Goal: Information Seeking & Learning: Learn about a topic

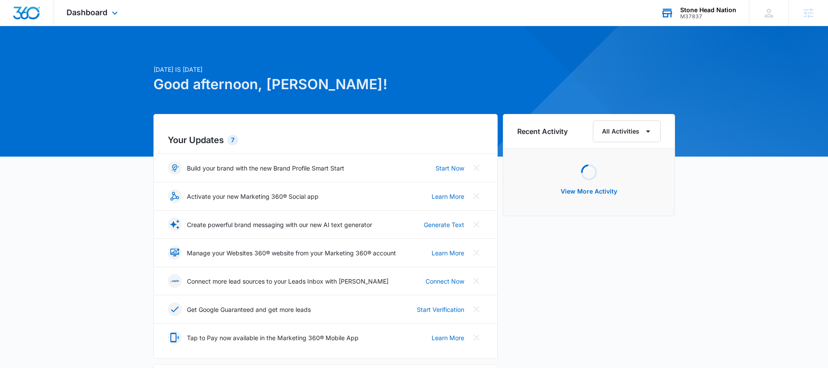
click at [694, 10] on div "Stone Head Nation" at bounding box center [708, 10] width 56 height 7
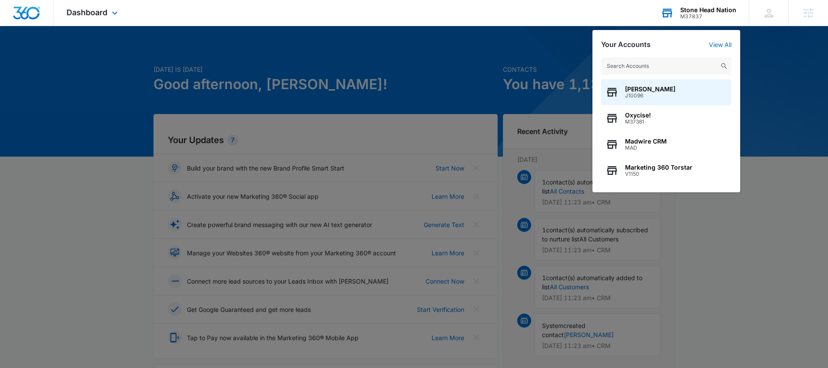
click at [636, 64] on input "text" at bounding box center [666, 65] width 130 height 17
click at [633, 70] on input "text" at bounding box center [666, 65] width 130 height 17
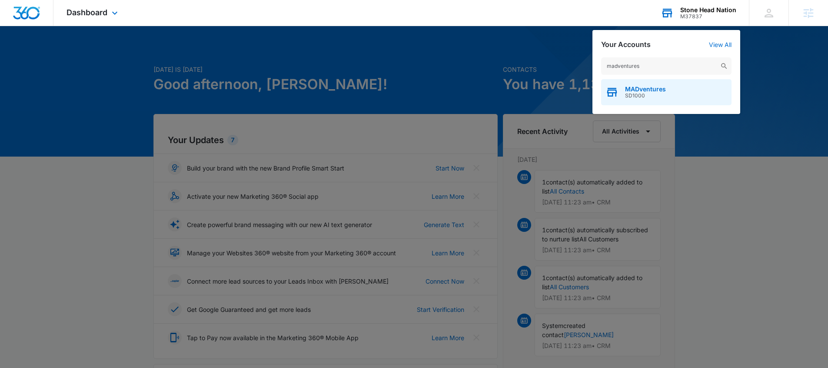
type input "madventures"
click at [662, 94] on span "SD1000" at bounding box center [645, 96] width 41 height 6
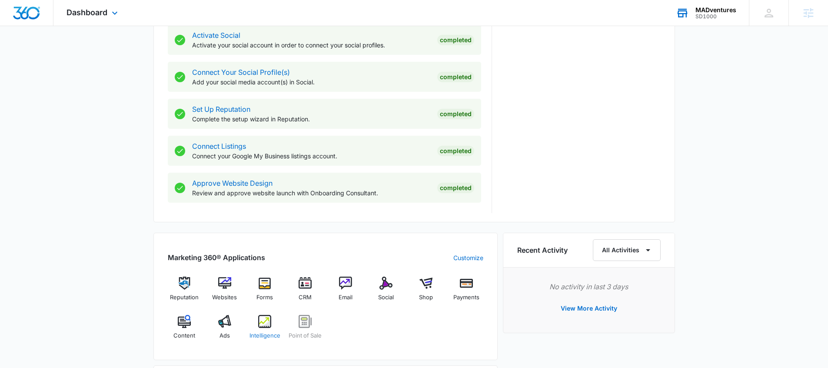
scroll to position [406, 0]
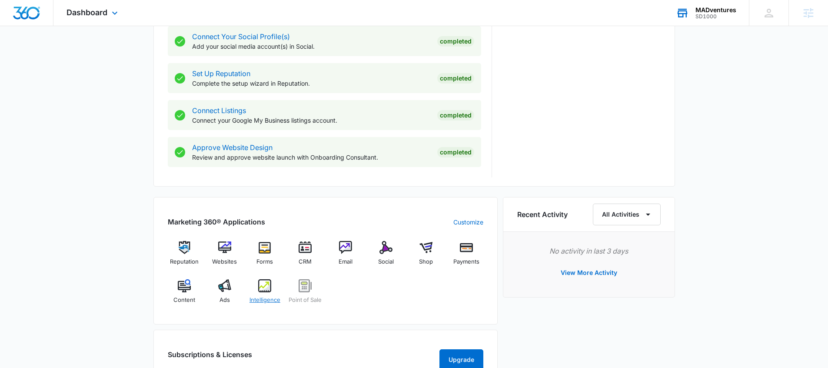
click at [263, 292] on div "Intelligence" at bounding box center [264, 294] width 33 height 31
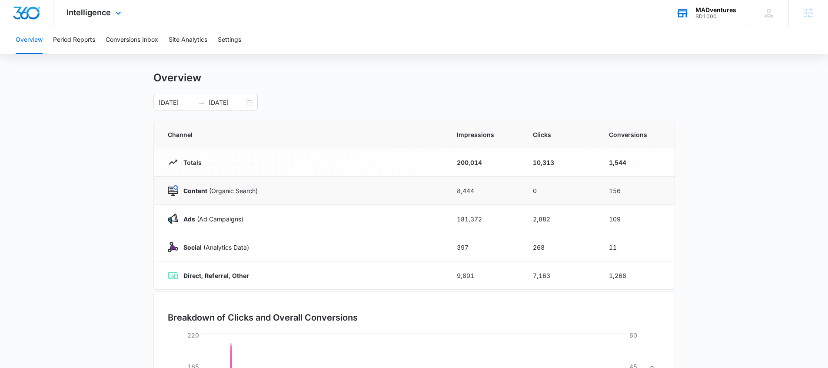
scroll to position [12, 0]
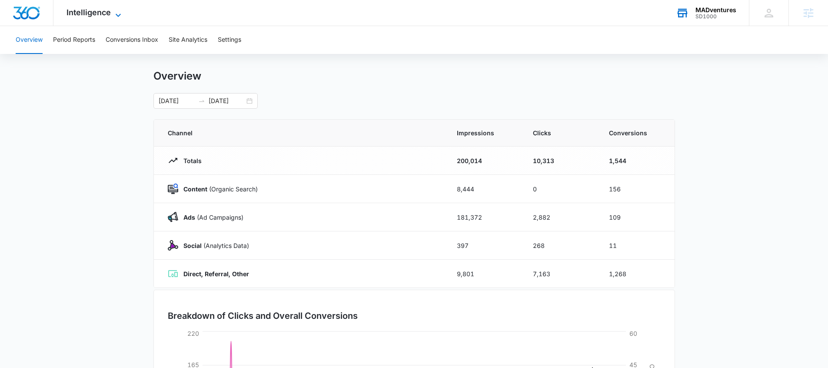
click at [98, 14] on span "Intelligence" at bounding box center [88, 12] width 44 height 9
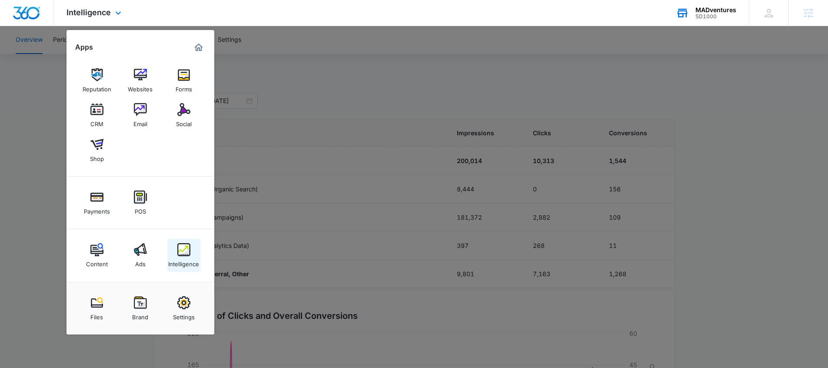
click at [191, 247] on link "Intelligence" at bounding box center [183, 255] width 33 height 33
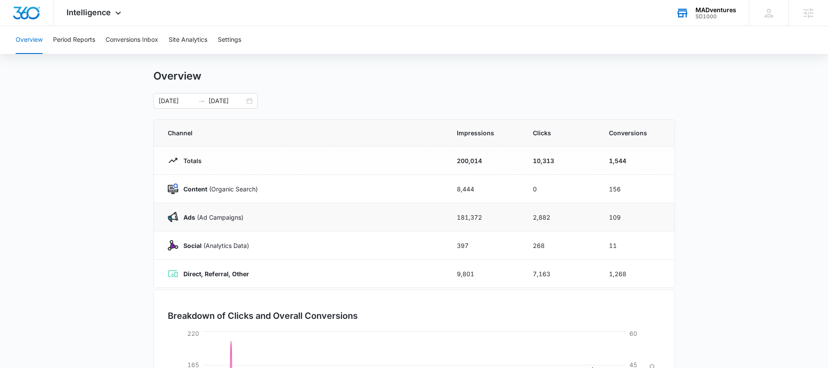
scroll to position [0, 0]
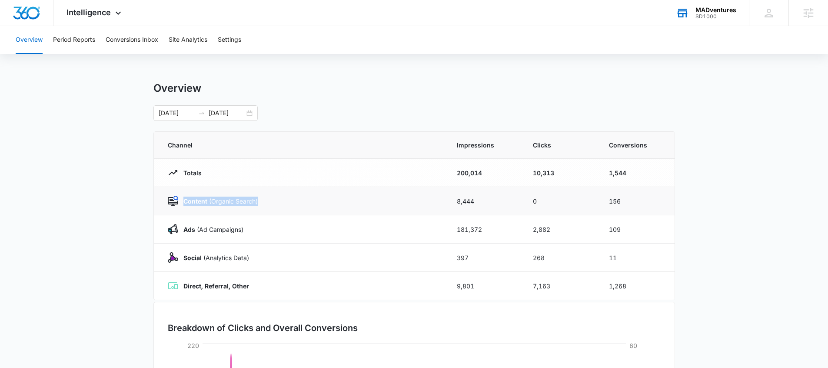
drag, startPoint x: 270, startPoint y: 200, endPoint x: 184, endPoint y: 203, distance: 86.1
click at [181, 202] on div "Content (Organic Search)" at bounding box center [302, 201] width 268 height 10
drag, startPoint x: 250, startPoint y: 230, endPoint x: 182, endPoint y: 230, distance: 67.8
click at [182, 230] on div "Ads ([PERSON_NAME])" at bounding box center [302, 229] width 268 height 10
drag, startPoint x: 254, startPoint y: 260, endPoint x: 179, endPoint y: 258, distance: 74.7
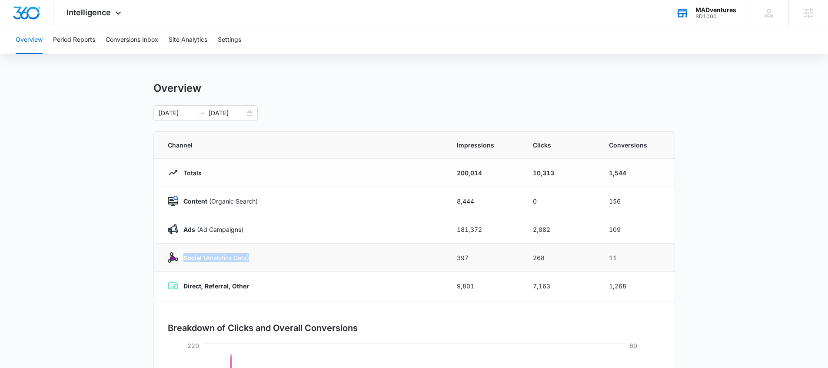
click at [179, 258] on div "Social (Analytics Data)" at bounding box center [302, 257] width 268 height 10
drag, startPoint x: 255, startPoint y: 288, endPoint x: 185, endPoint y: 288, distance: 69.9
click at [185, 288] on div "Direct, Referral, Other" at bounding box center [302, 285] width 268 height 10
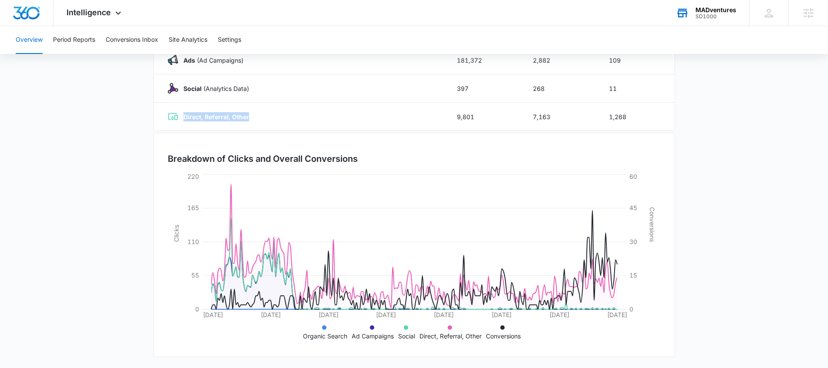
scroll to position [170, 0]
click at [81, 44] on button "Period Reports" at bounding box center [74, 40] width 42 height 28
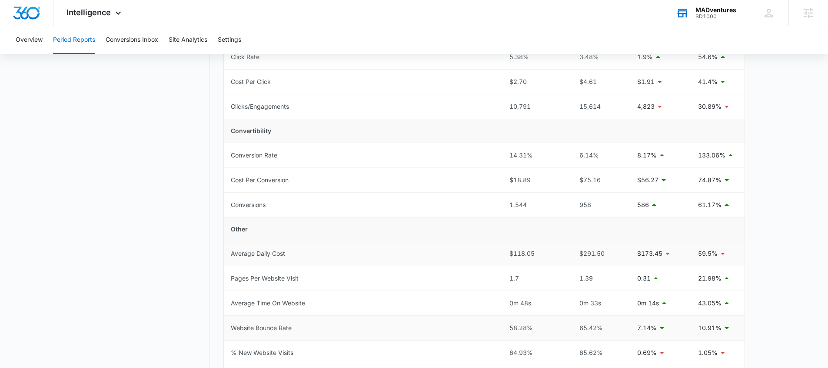
scroll to position [225, 0]
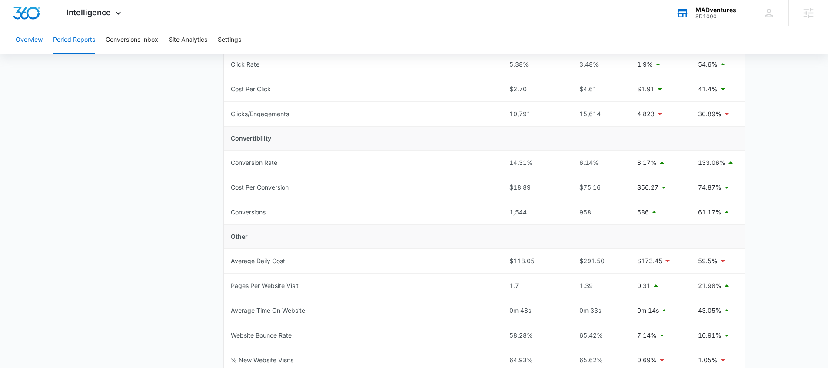
click at [38, 40] on button "Overview" at bounding box center [29, 40] width 27 height 28
